Goal: Book appointment/travel/reservation

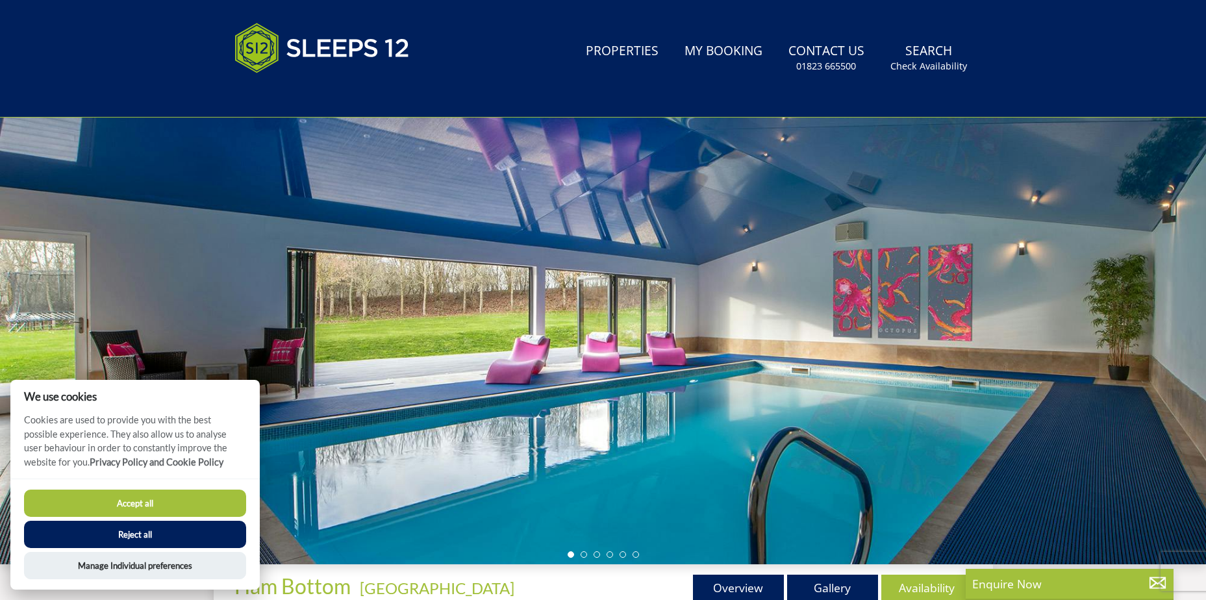
scroll to position [28, 0]
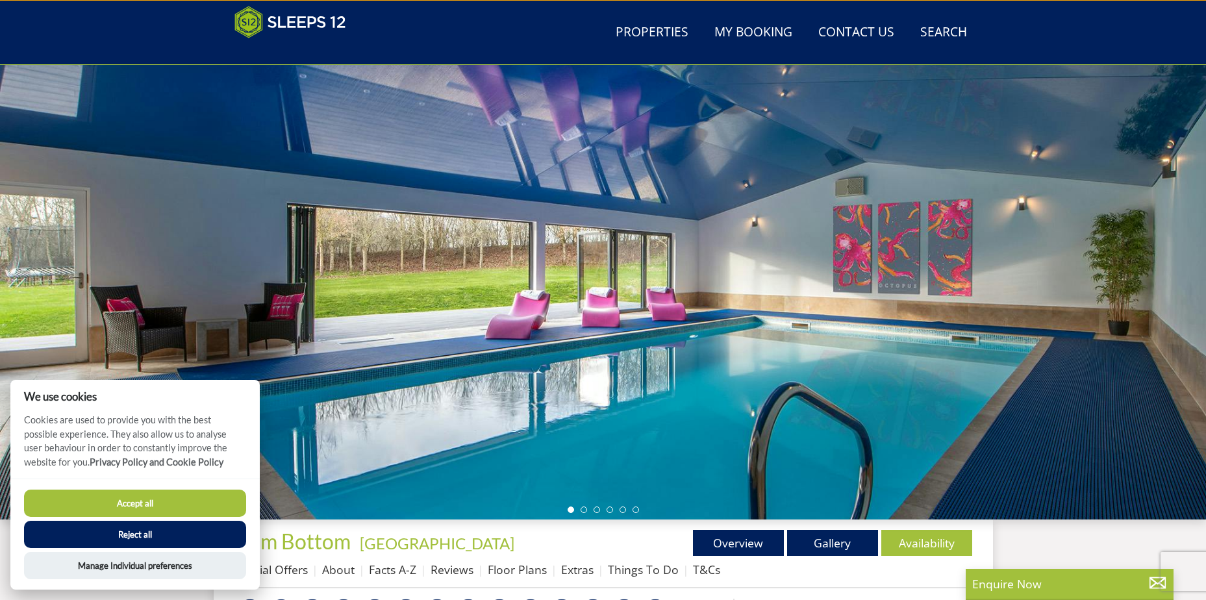
click at [203, 498] on button "Accept all" at bounding box center [135, 503] width 222 height 27
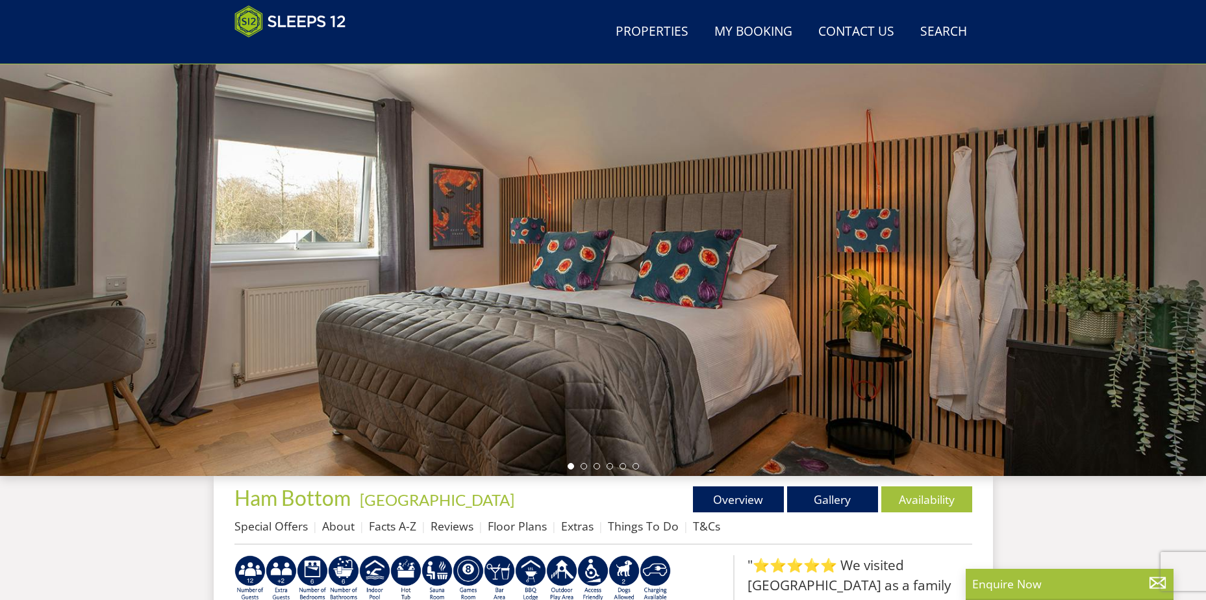
scroll to position [42, 0]
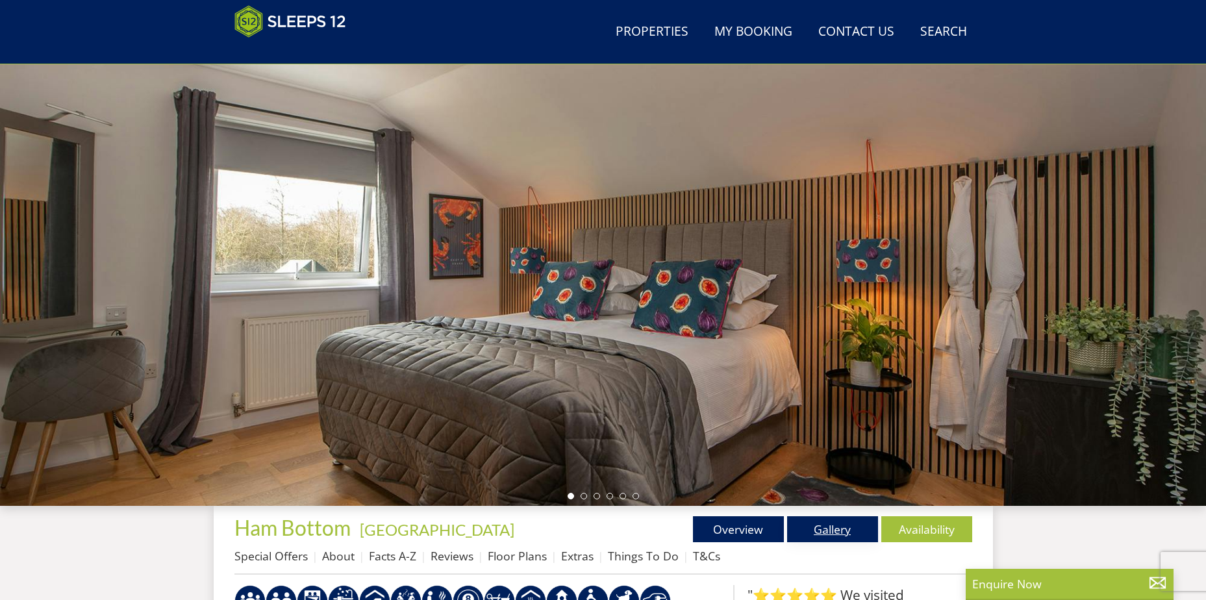
click at [806, 534] on link "Gallery" at bounding box center [832, 529] width 91 height 26
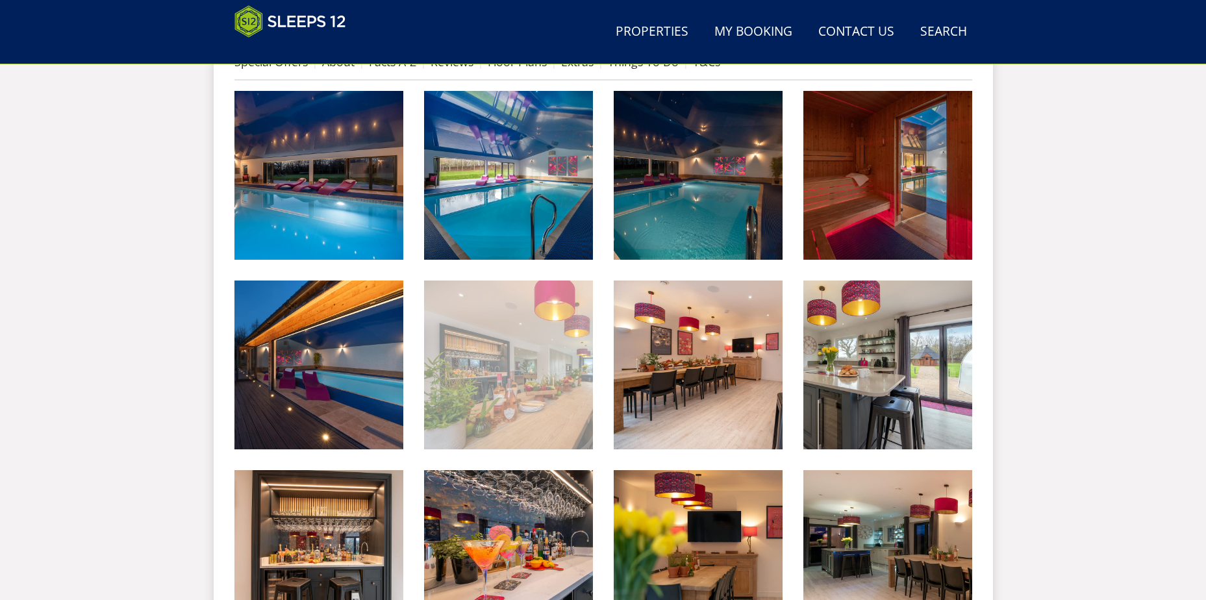
scroll to position [544, 0]
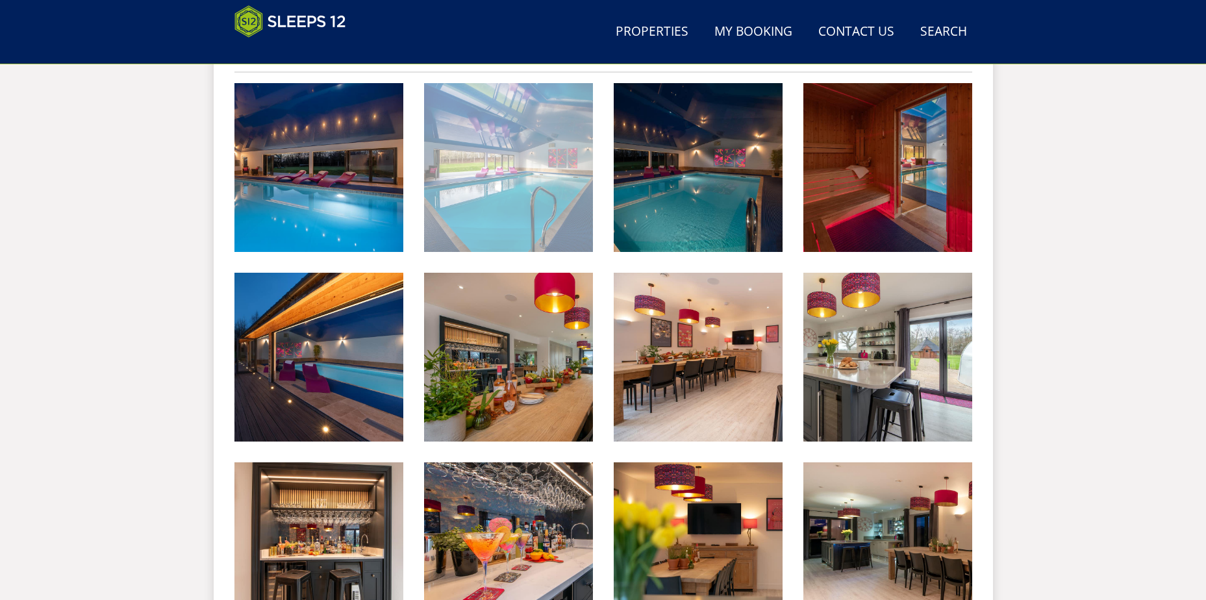
click at [557, 186] on img at bounding box center [508, 167] width 169 height 169
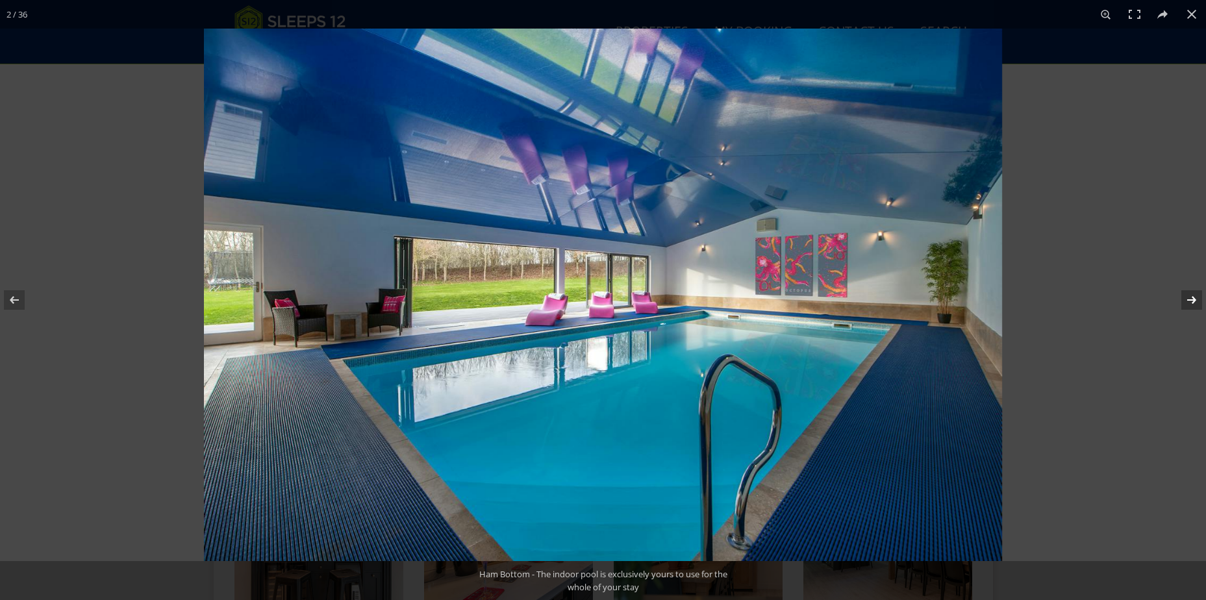
click at [1186, 293] on button at bounding box center [1183, 300] width 45 height 65
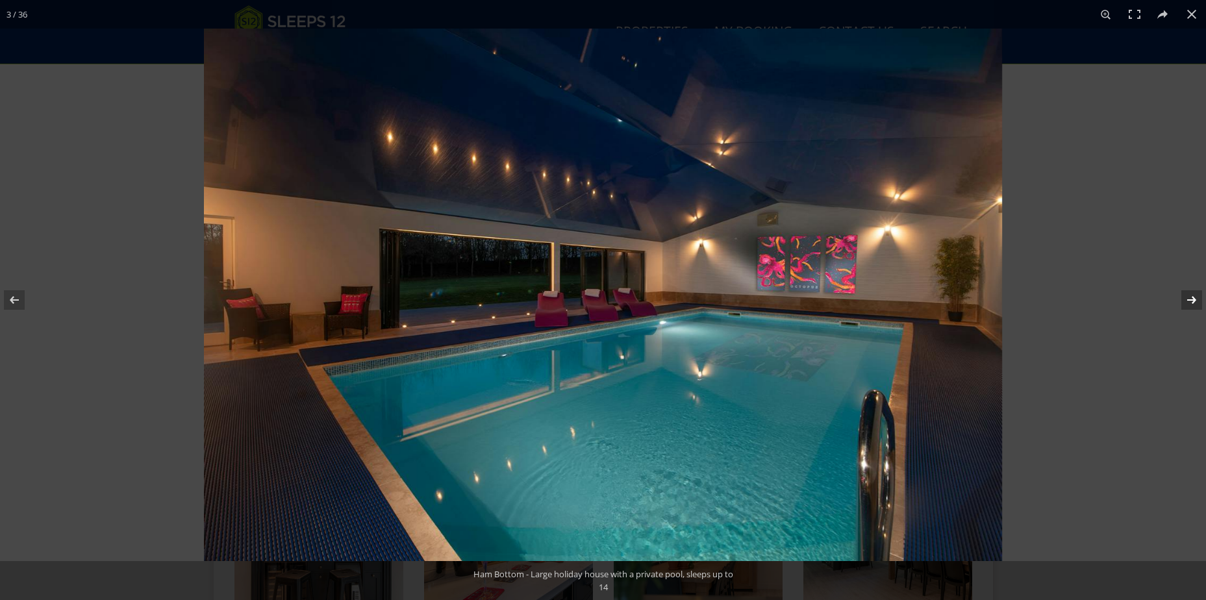
click at [1192, 301] on button at bounding box center [1183, 300] width 45 height 65
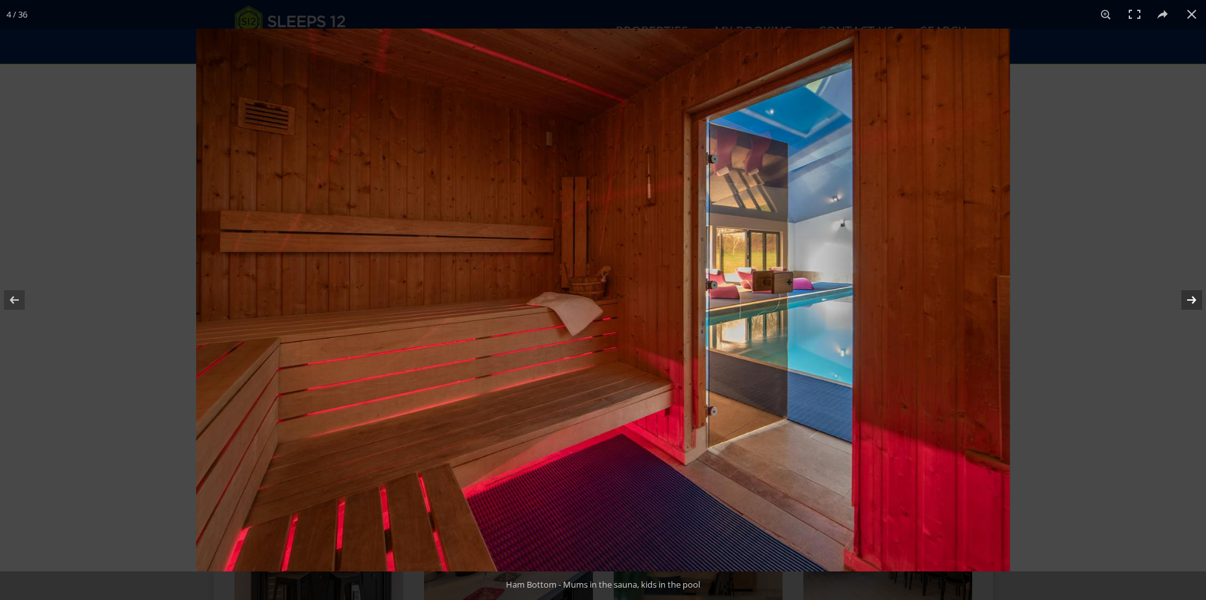
click at [1192, 301] on button at bounding box center [1183, 300] width 45 height 65
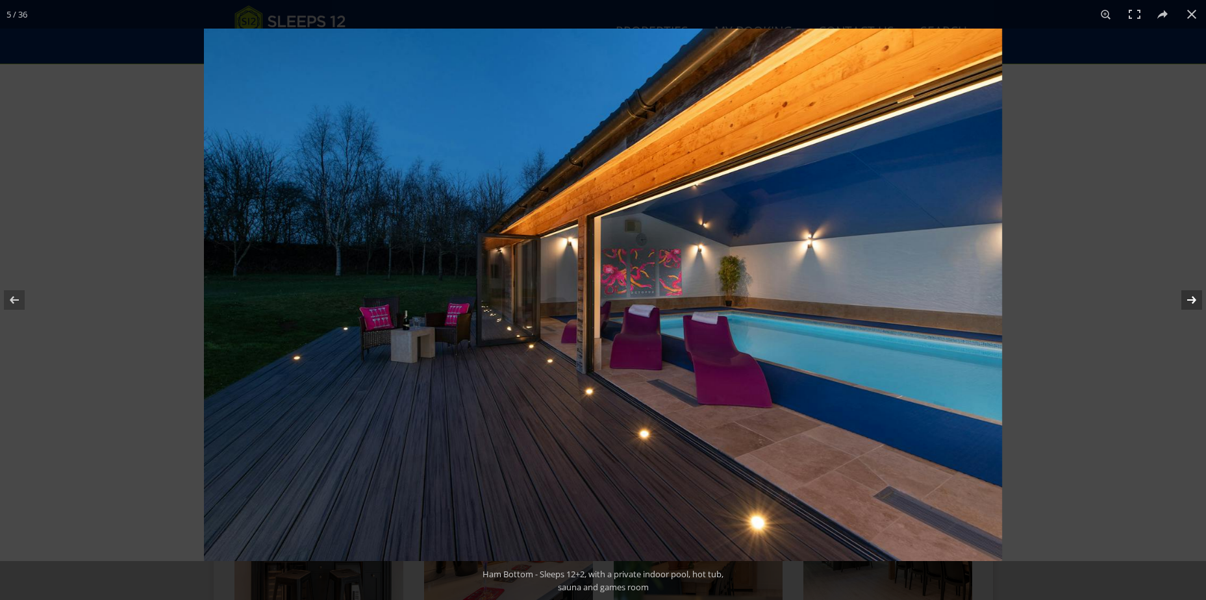
click at [1192, 301] on button at bounding box center [1183, 300] width 45 height 65
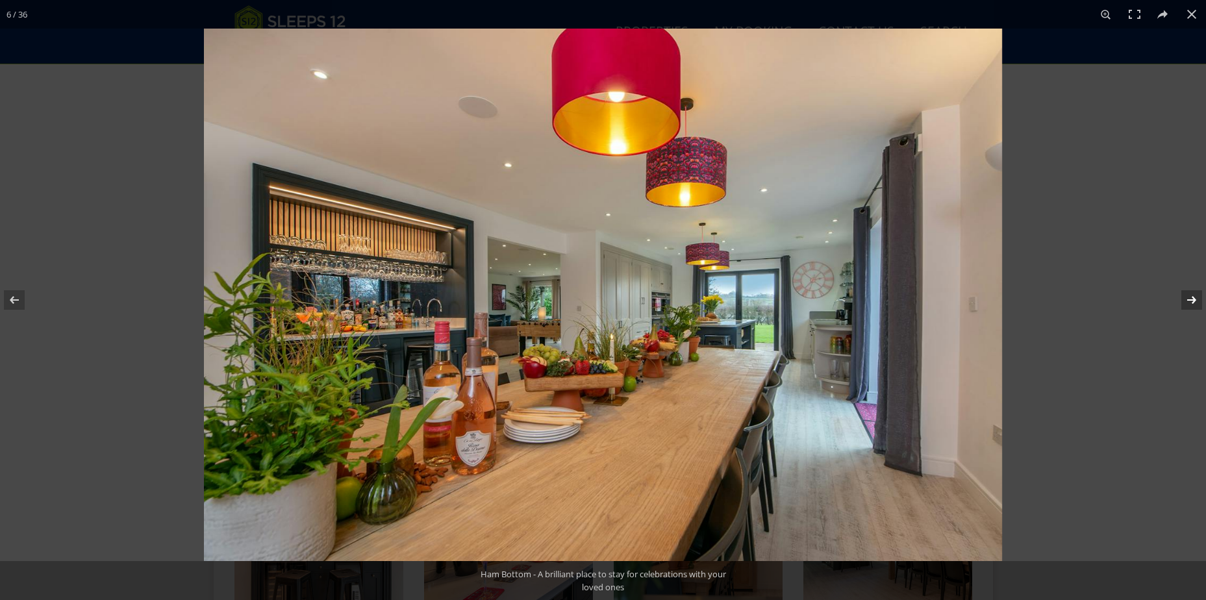
click at [1192, 301] on button at bounding box center [1183, 300] width 45 height 65
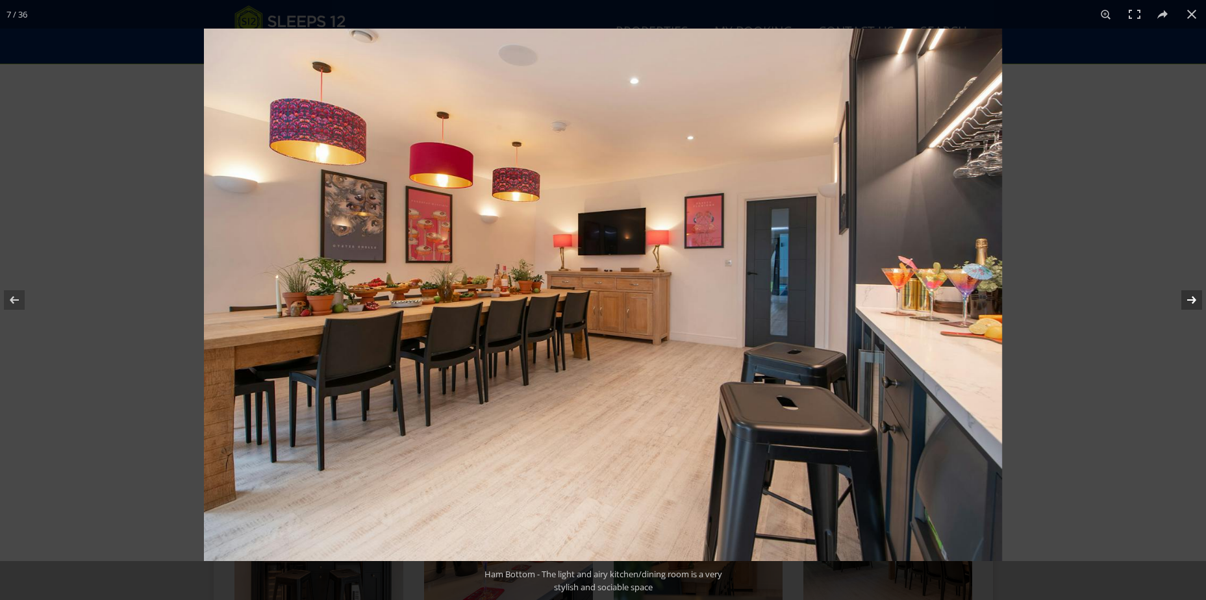
click at [1192, 301] on button at bounding box center [1183, 300] width 45 height 65
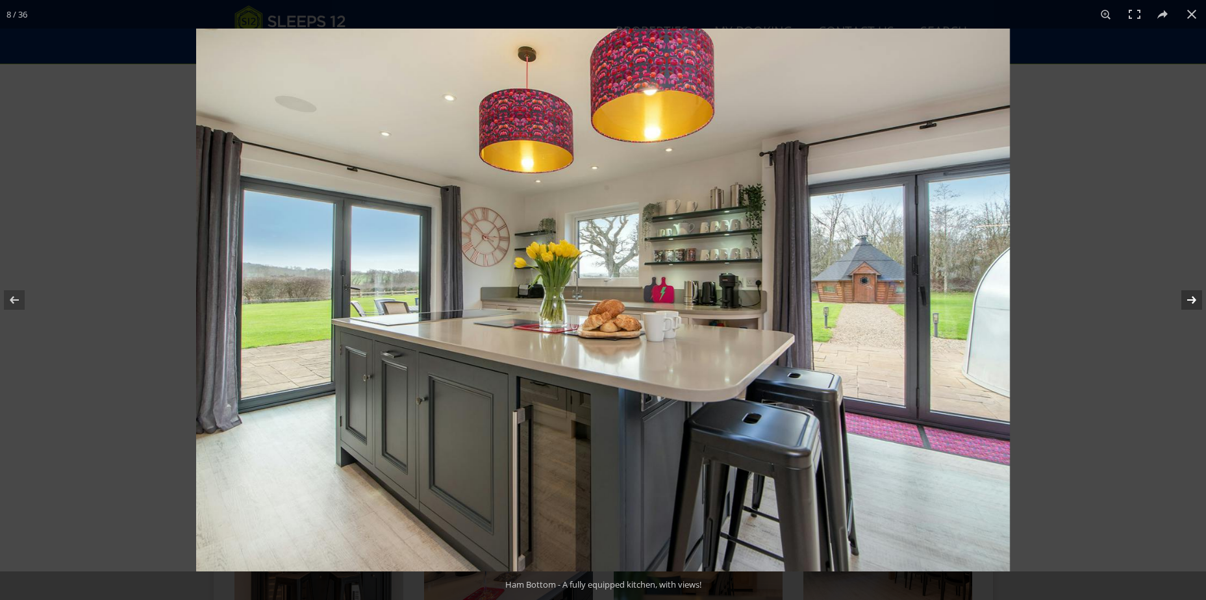
click at [1192, 301] on button at bounding box center [1183, 300] width 45 height 65
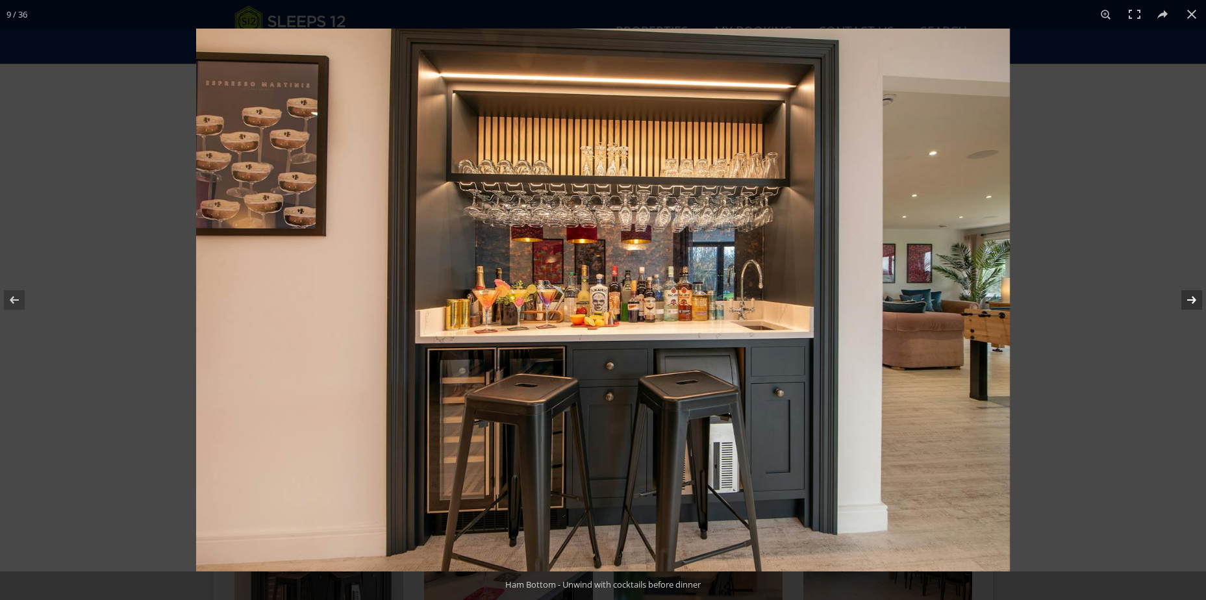
click at [1192, 301] on button at bounding box center [1183, 300] width 45 height 65
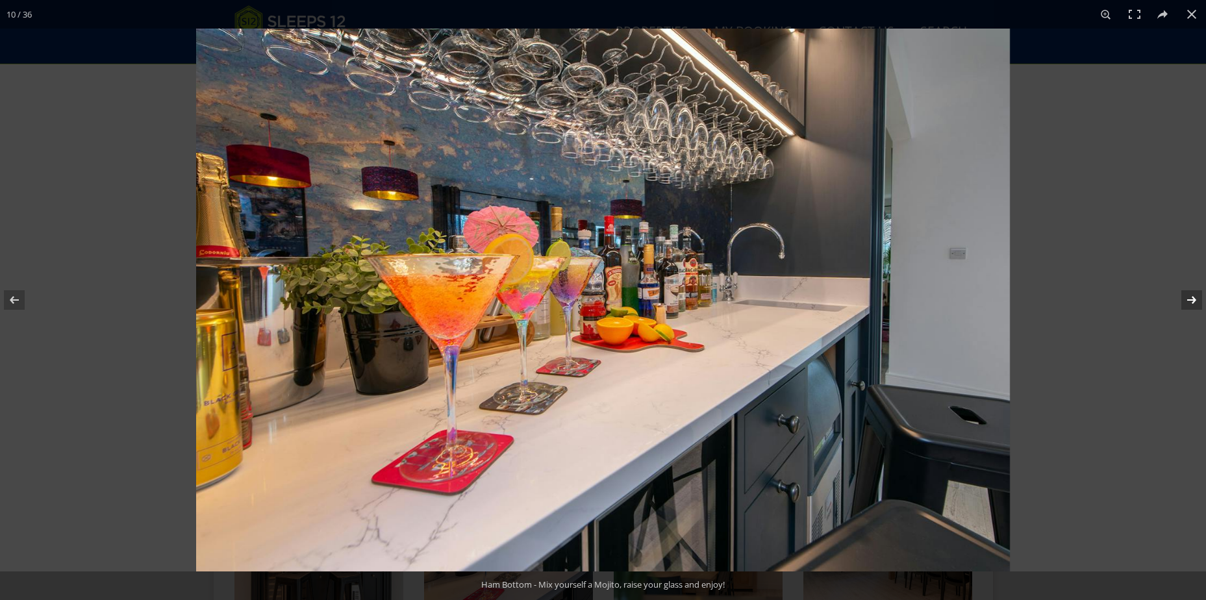
click at [1192, 301] on button at bounding box center [1183, 300] width 45 height 65
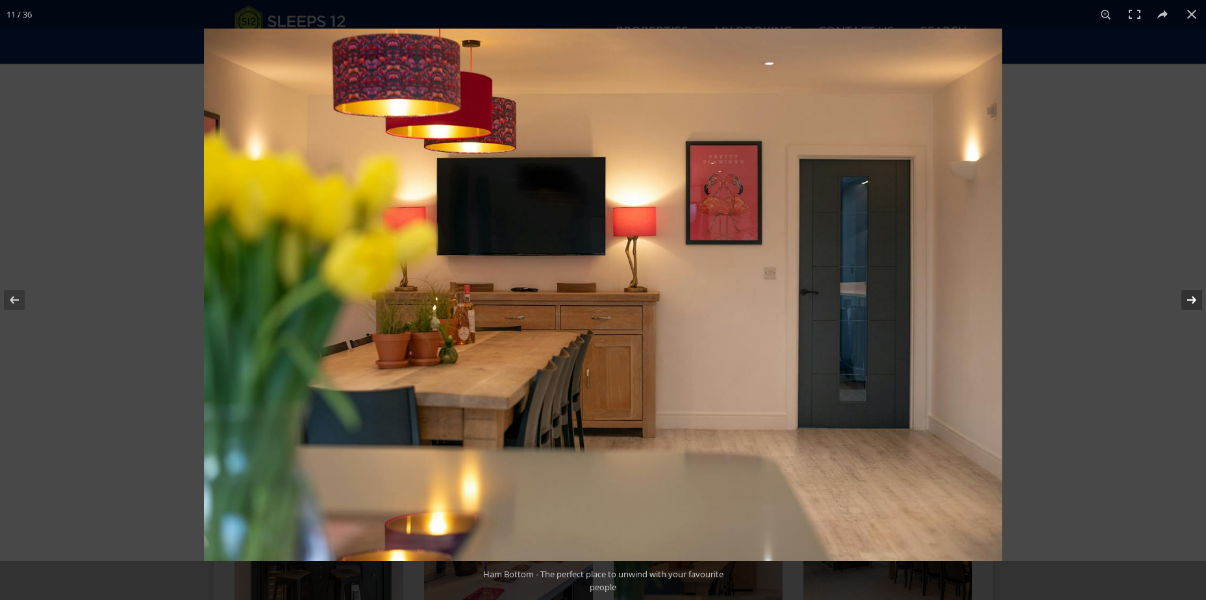
click at [1192, 301] on button at bounding box center [1183, 300] width 45 height 65
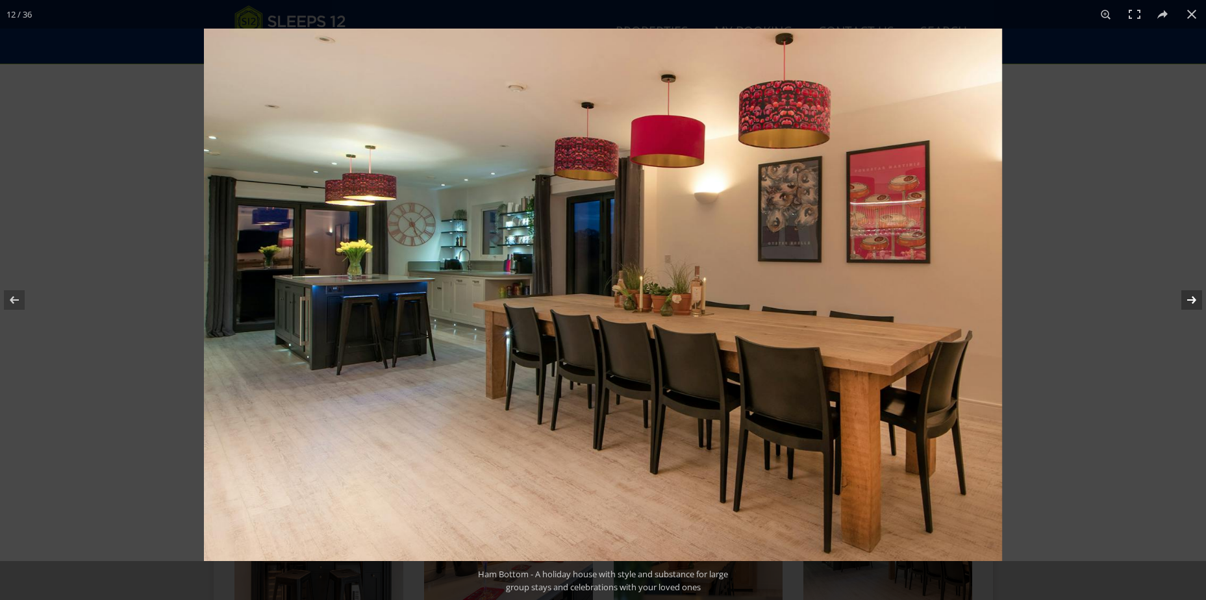
click at [1192, 301] on button at bounding box center [1183, 300] width 45 height 65
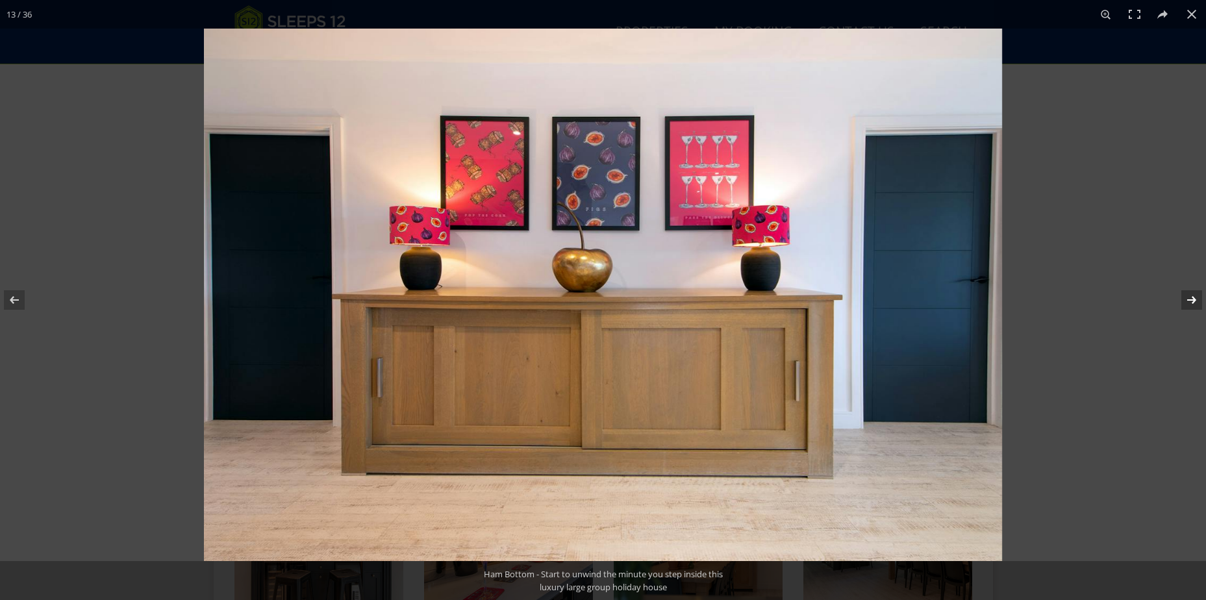
click at [1192, 301] on button at bounding box center [1183, 300] width 45 height 65
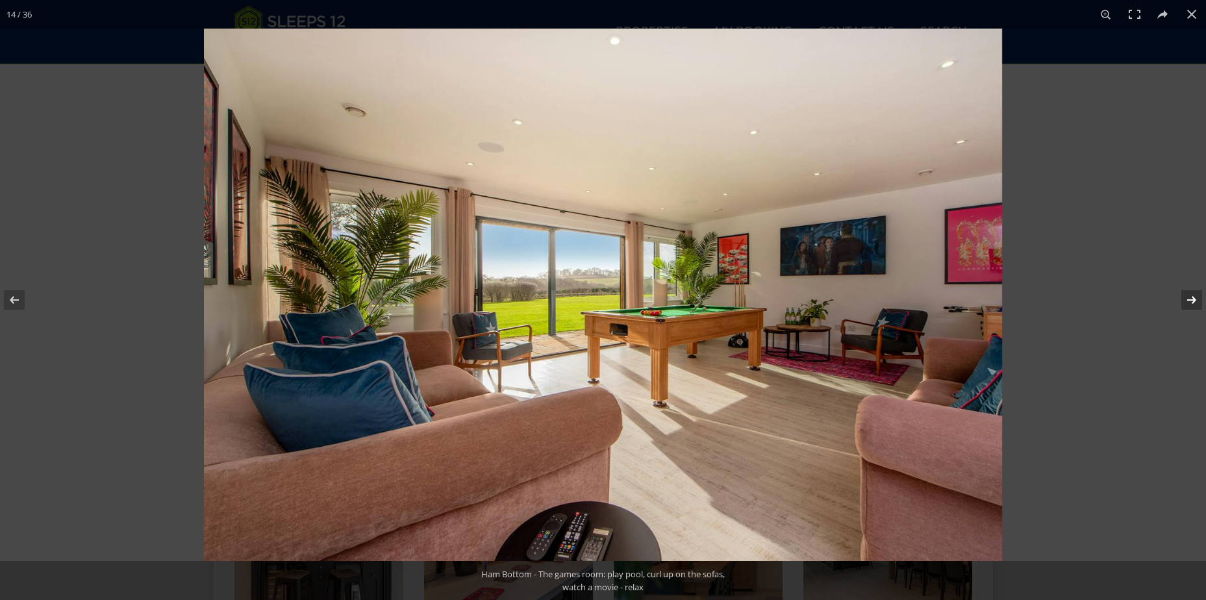
click at [1192, 301] on button at bounding box center [1183, 300] width 45 height 65
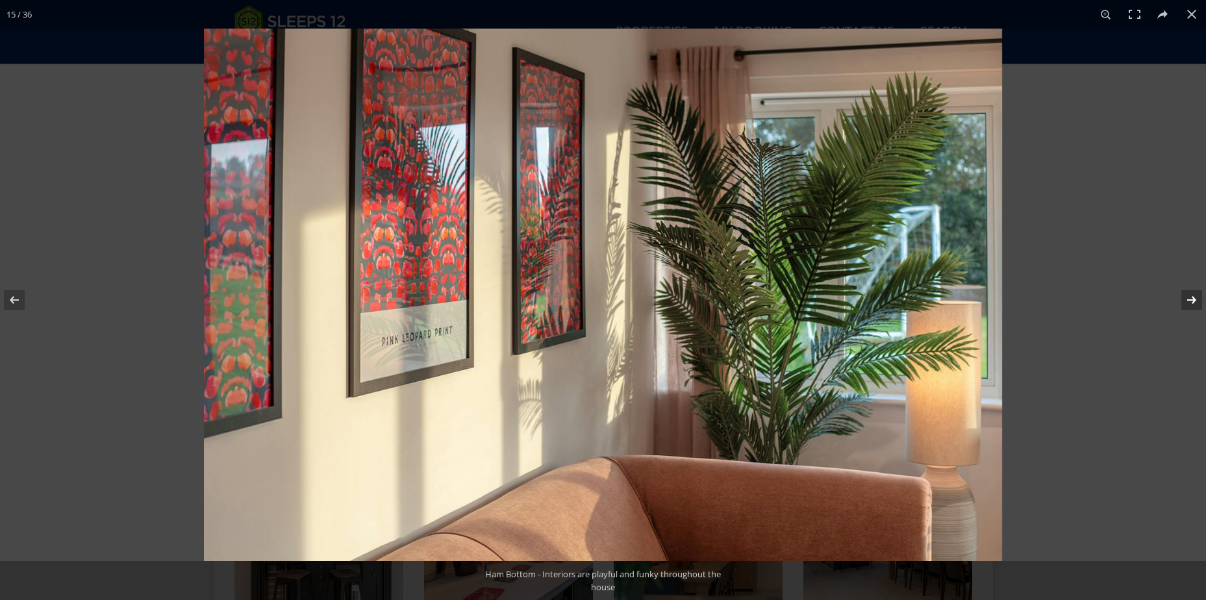
click at [1192, 301] on button at bounding box center [1183, 300] width 45 height 65
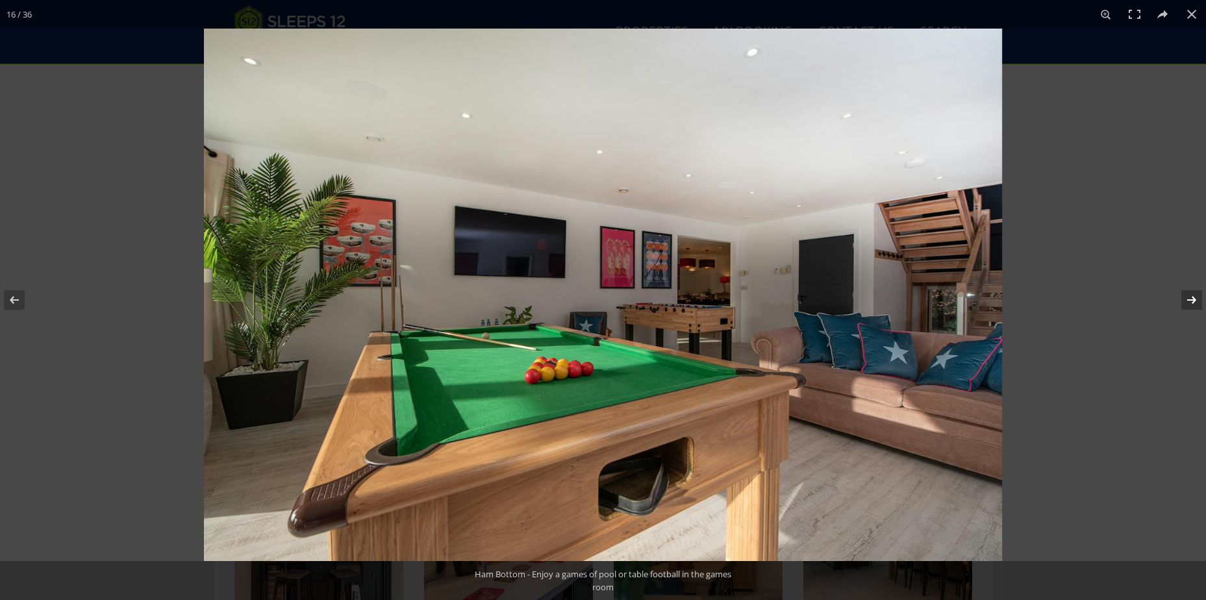
click at [1192, 301] on button at bounding box center [1183, 300] width 45 height 65
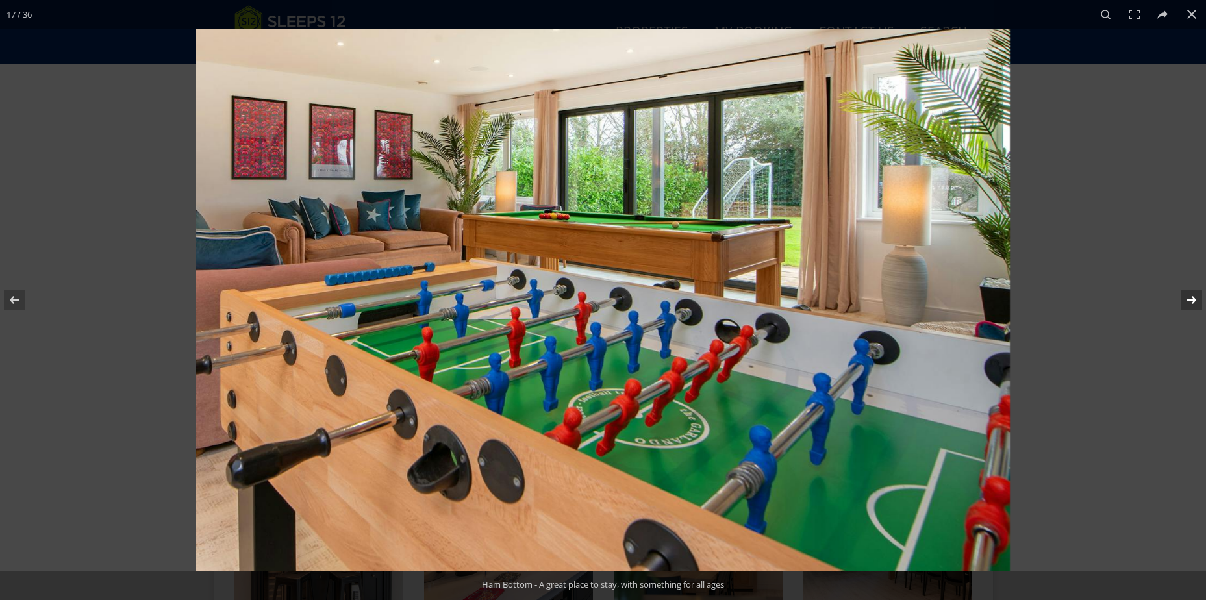
click at [1192, 301] on button at bounding box center [1183, 300] width 45 height 65
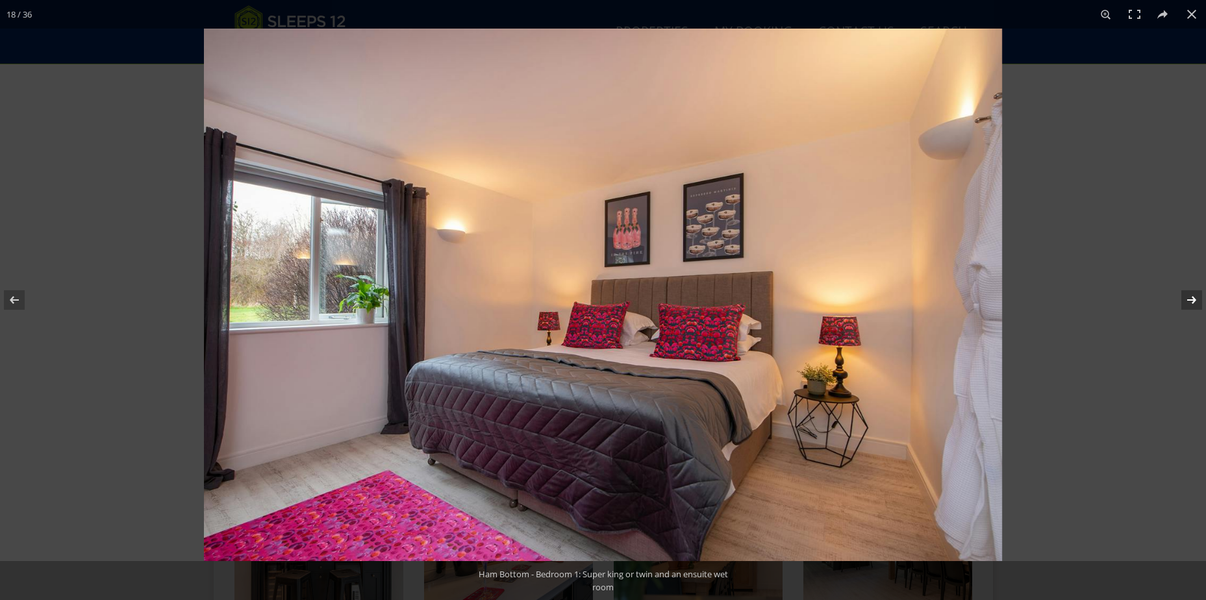
click at [1192, 301] on button at bounding box center [1183, 300] width 45 height 65
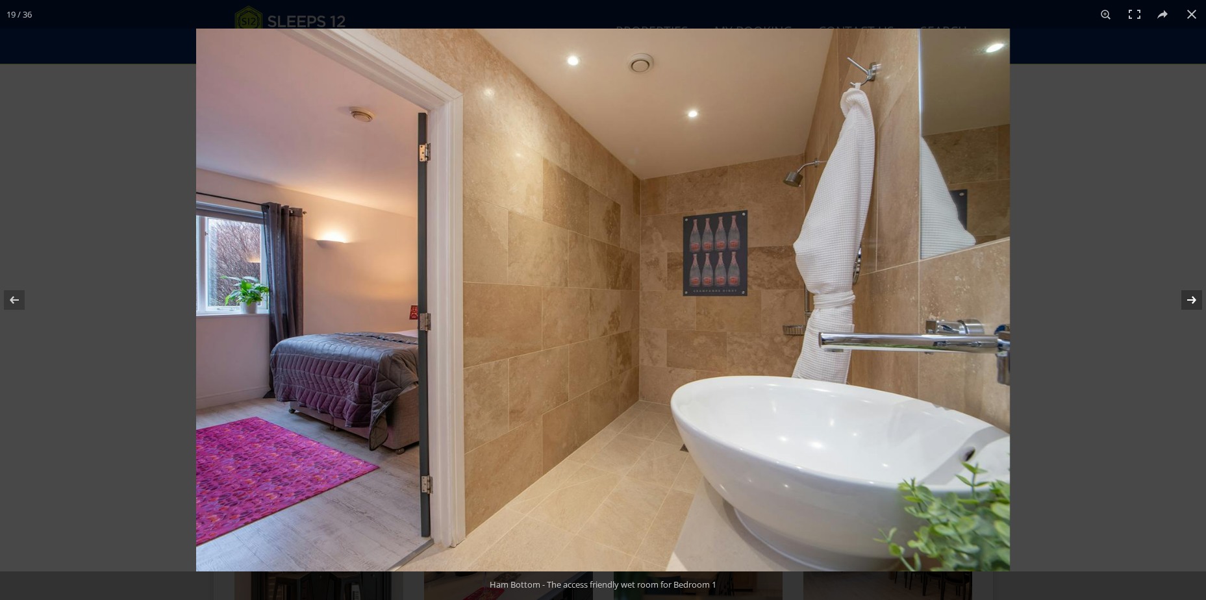
click at [1192, 301] on button at bounding box center [1183, 300] width 45 height 65
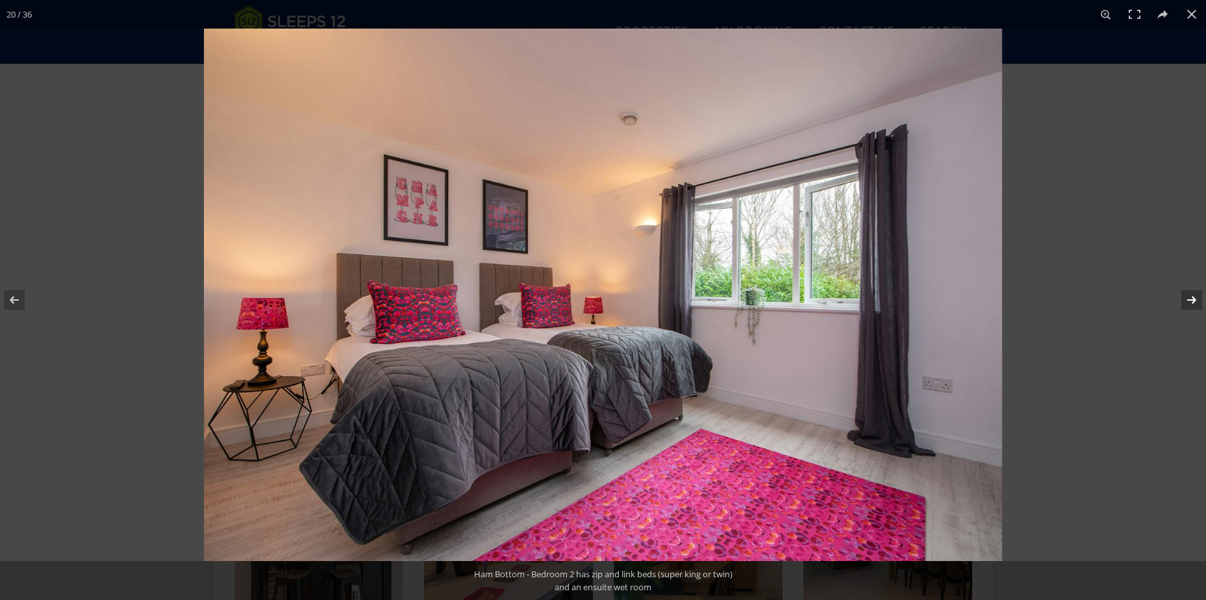
click at [1192, 301] on button at bounding box center [1183, 300] width 45 height 65
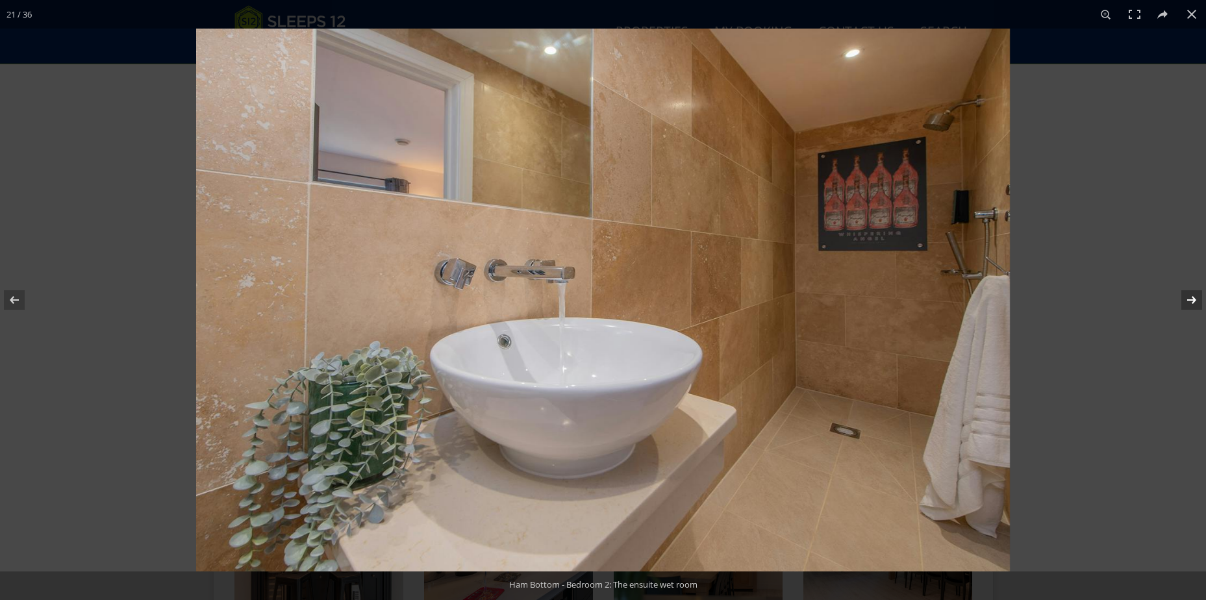
click at [1192, 301] on button at bounding box center [1183, 300] width 45 height 65
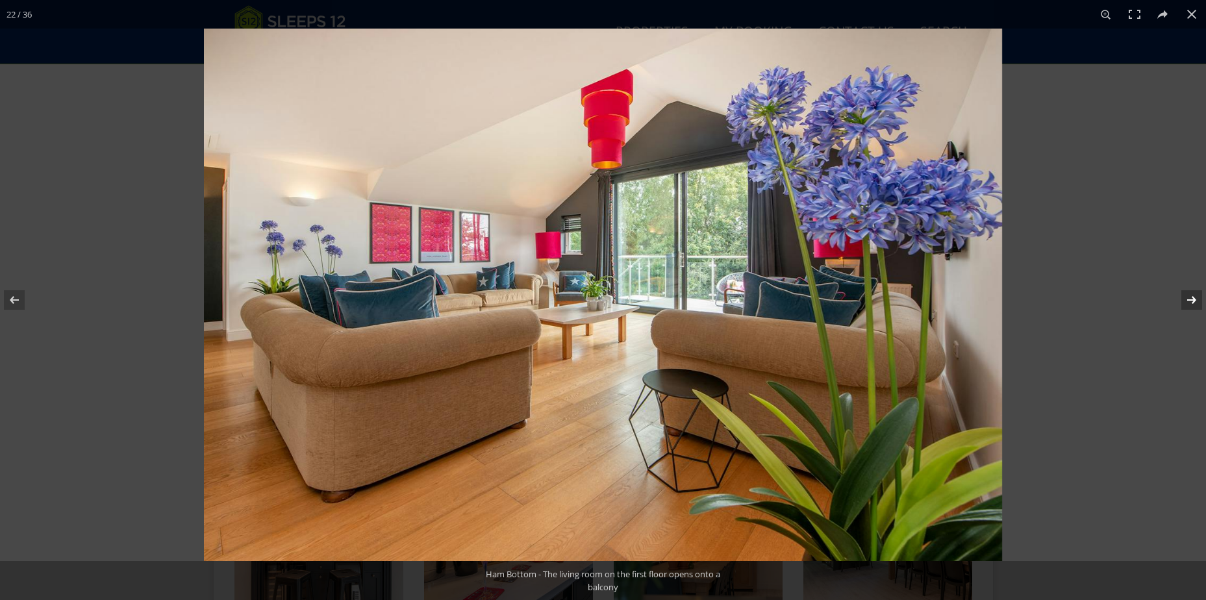
click at [1192, 301] on button at bounding box center [1183, 300] width 45 height 65
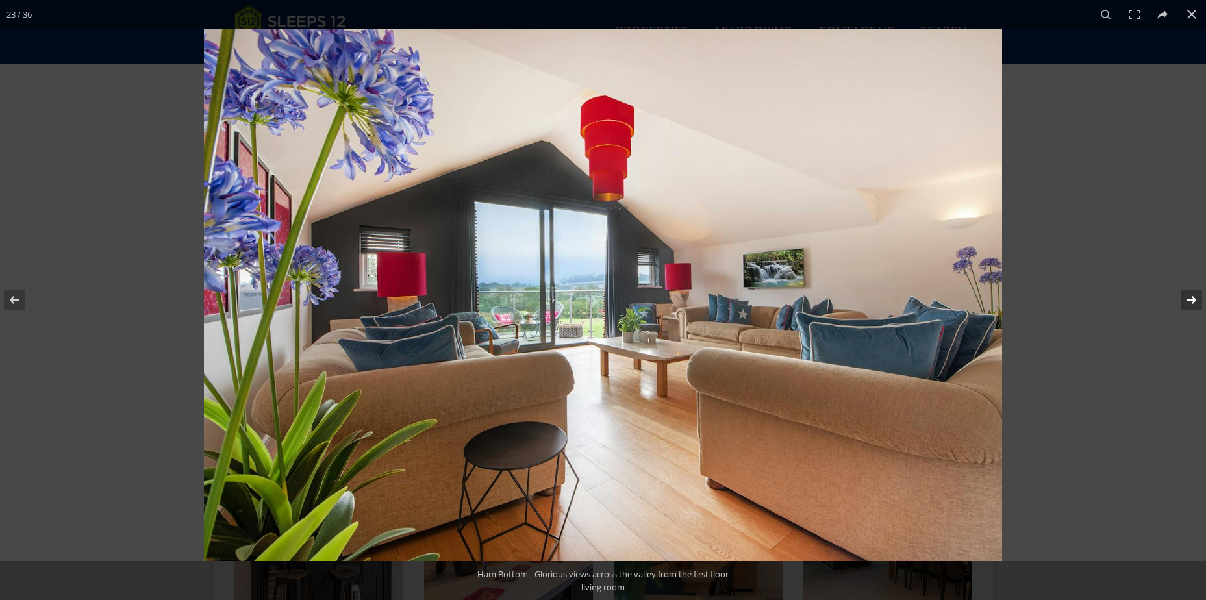
click at [1192, 301] on button at bounding box center [1183, 300] width 45 height 65
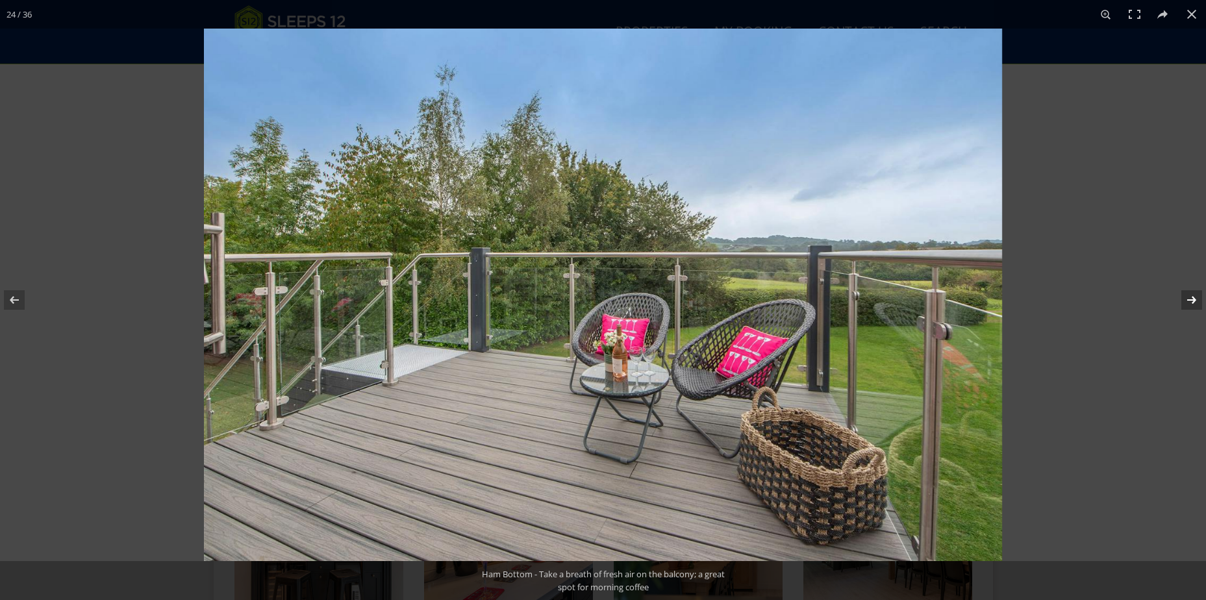
click at [1192, 301] on button at bounding box center [1183, 300] width 45 height 65
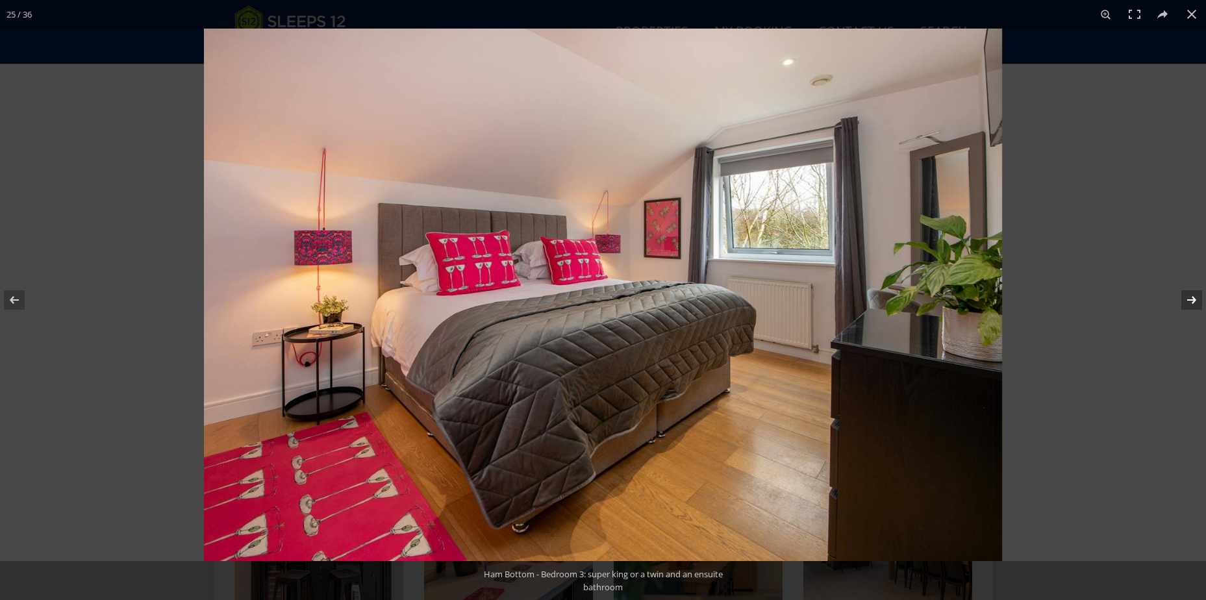
click at [1192, 301] on button at bounding box center [1183, 300] width 45 height 65
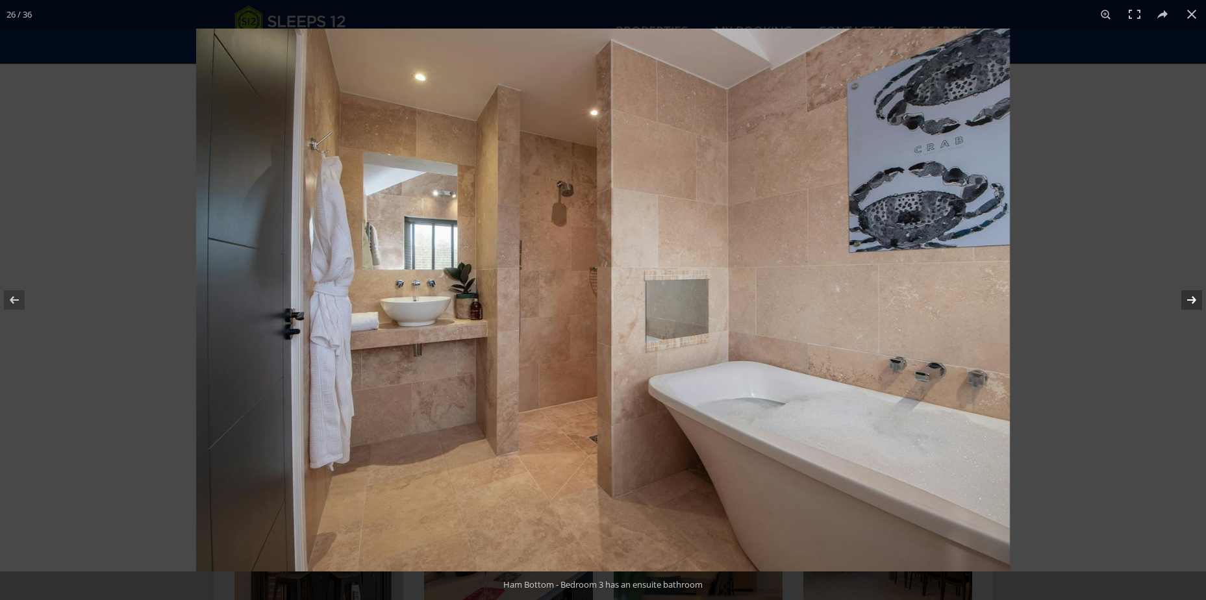
click at [1192, 301] on button at bounding box center [1183, 300] width 45 height 65
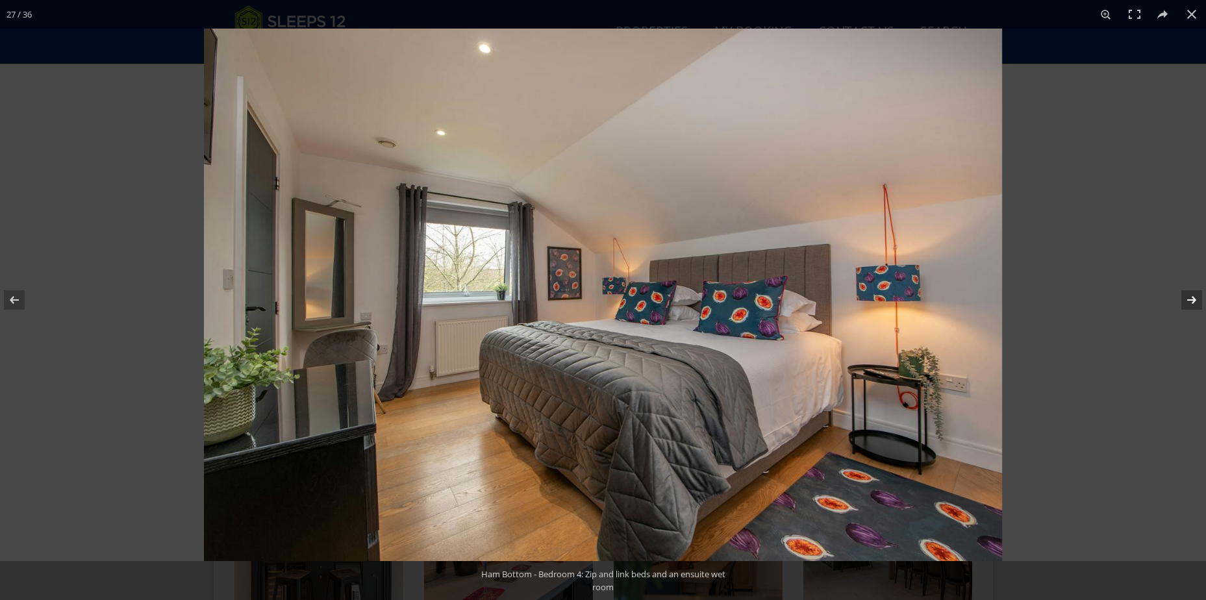
click at [1192, 301] on button at bounding box center [1183, 300] width 45 height 65
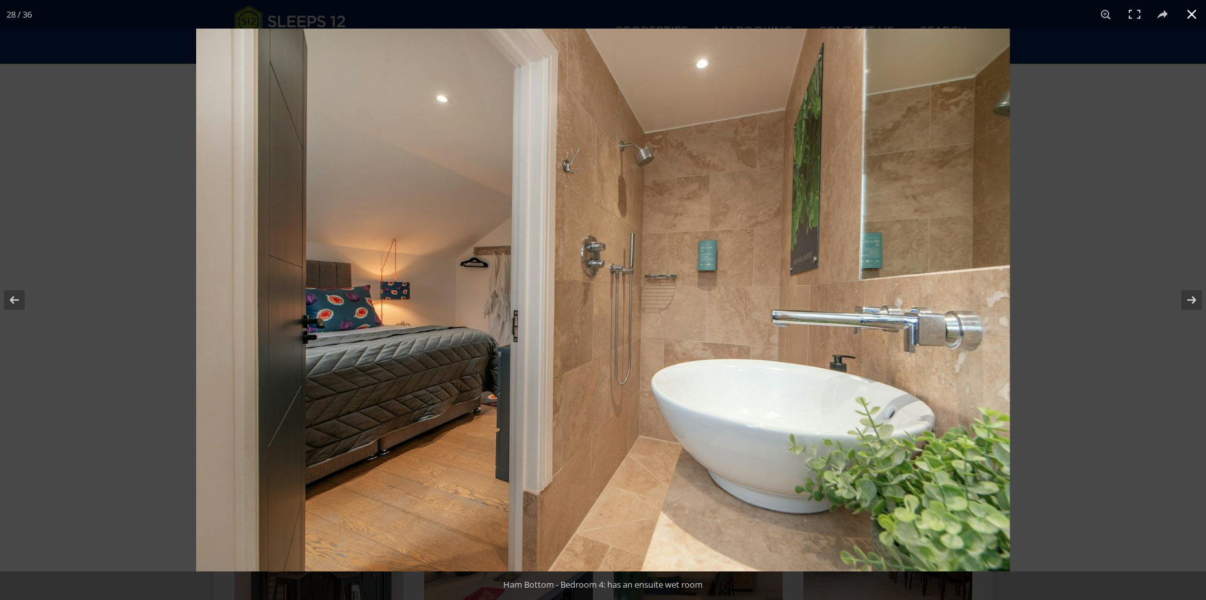
click at [1190, 16] on button at bounding box center [1192, 14] width 29 height 29
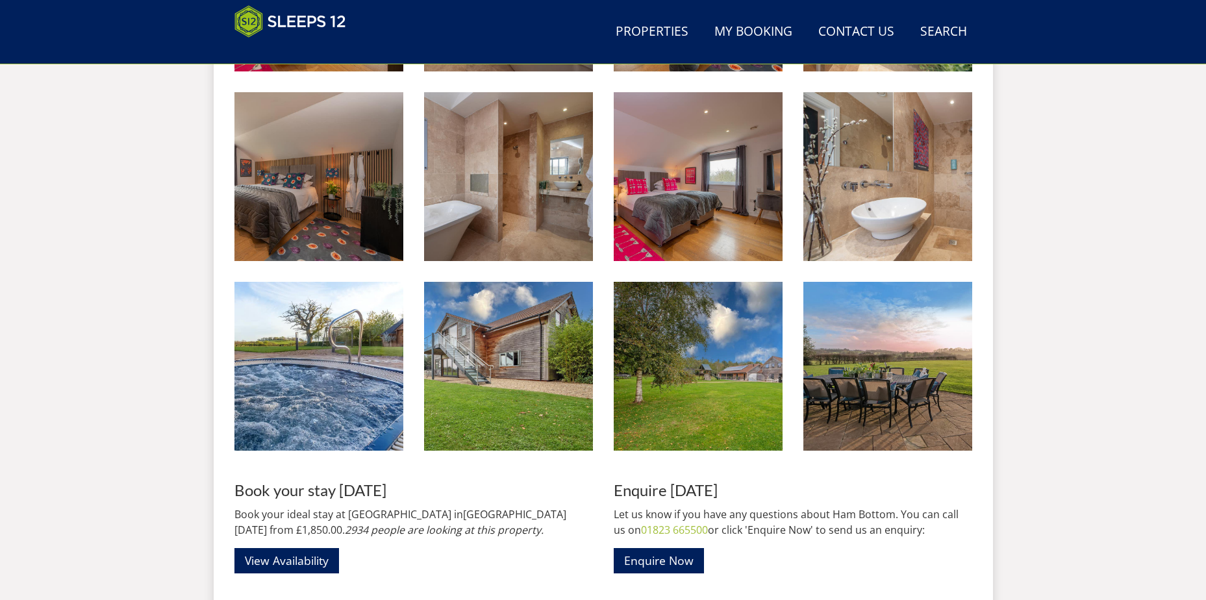
scroll to position [1977, 0]
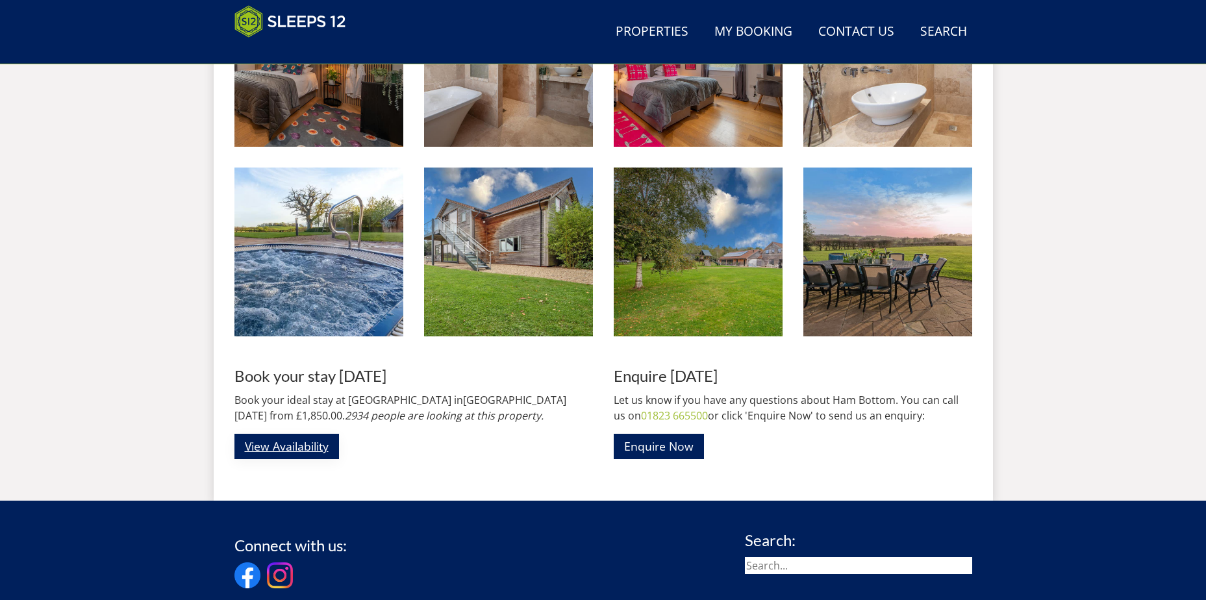
click at [323, 439] on link "View Availability" at bounding box center [287, 446] width 105 height 25
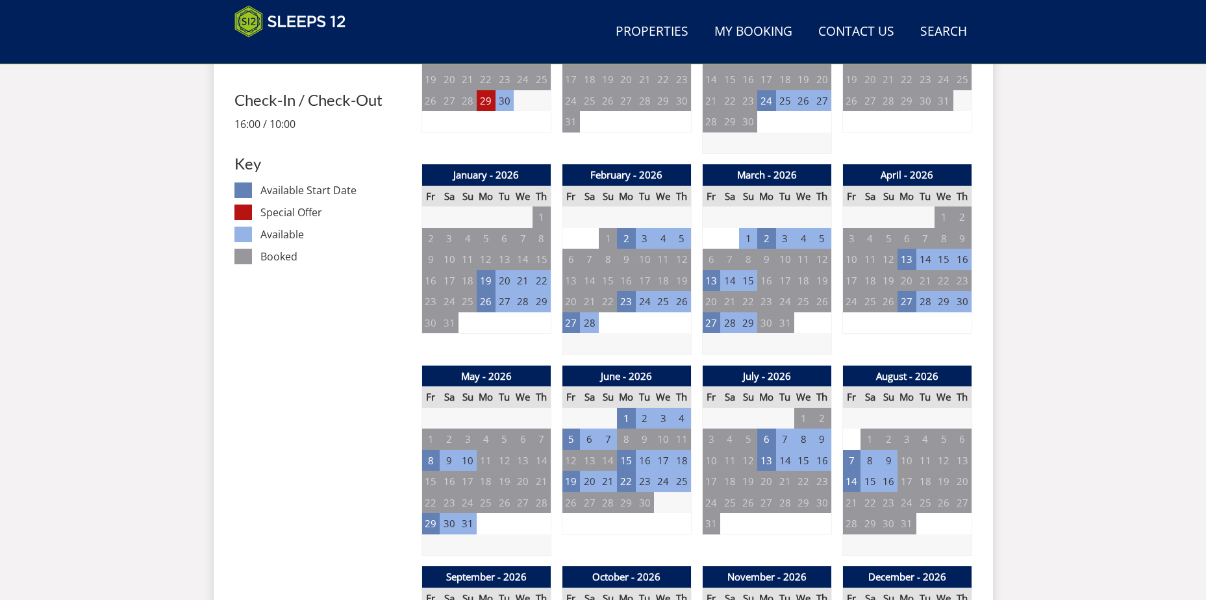
scroll to position [615, 0]
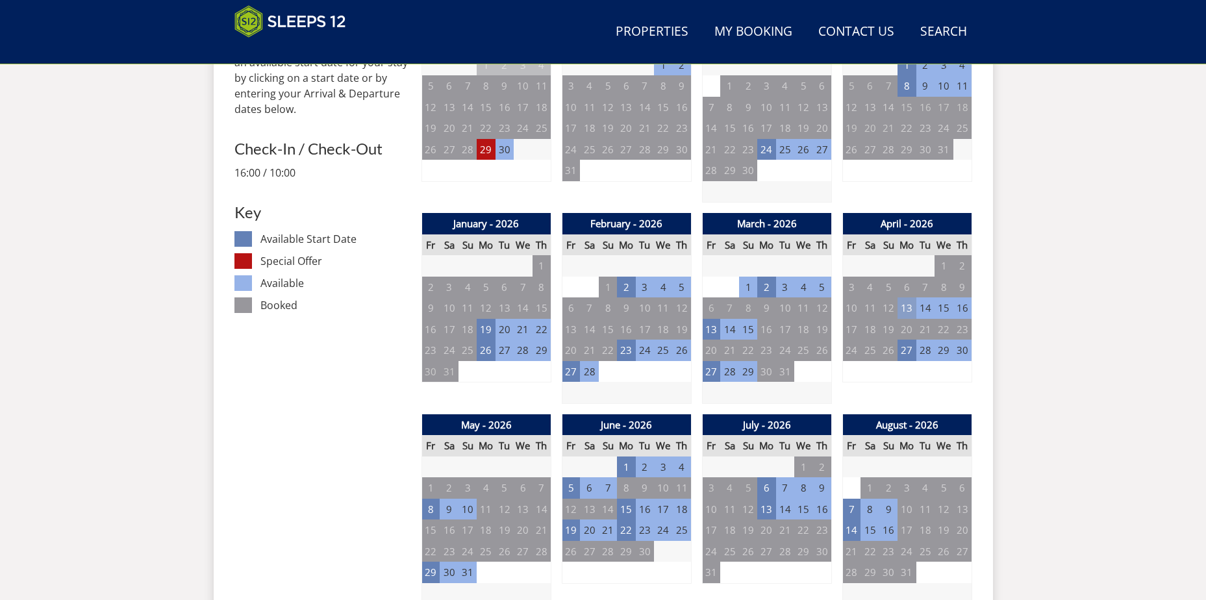
click at [905, 308] on td "13" at bounding box center [907, 308] width 18 height 21
click at [964, 336] on link at bounding box center [975, 336] width 23 height 23
